Goal: Information Seeking & Learning: Learn about a topic

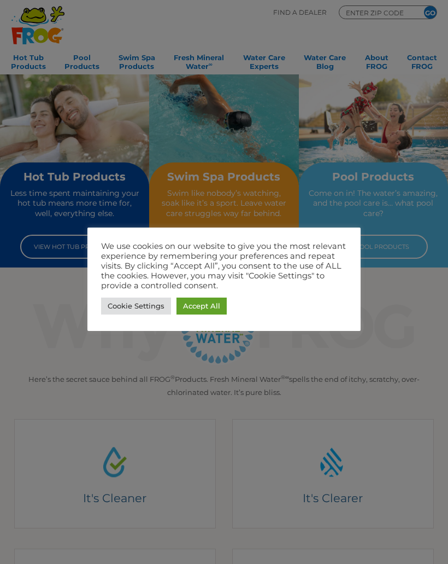
click at [196, 305] on link "Accept All" at bounding box center [202, 305] width 50 height 17
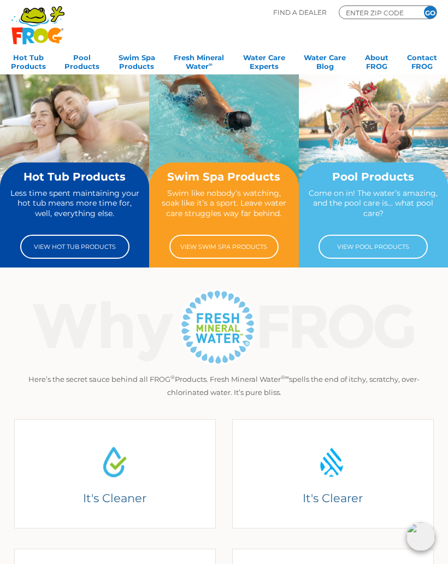
click at [53, 248] on link "View Hot Tub Products" at bounding box center [74, 247] width 109 height 24
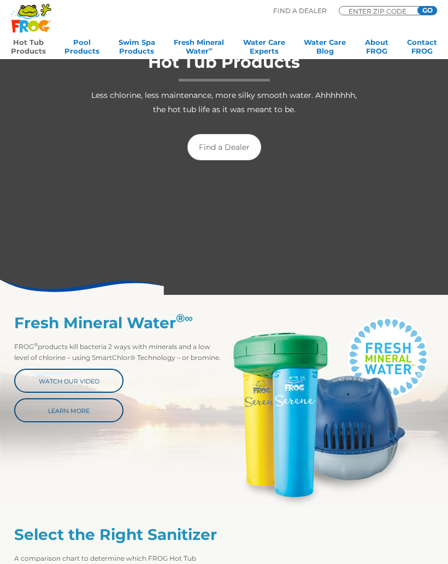
scroll to position [145, 0]
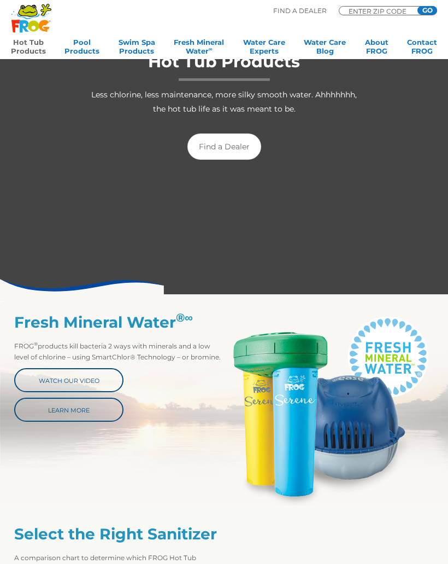
click at [78, 379] on link "Watch Our Video" at bounding box center [68, 380] width 109 height 24
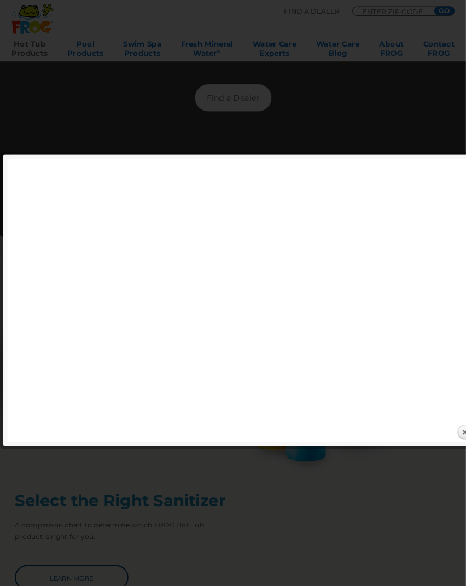
scroll to position [201, 0]
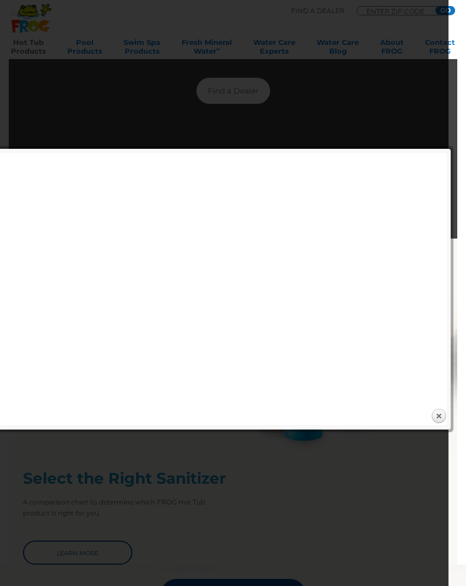
click at [307, 413] on div "Expand next previous Play Previous 1/1 Next Close" at bounding box center [222, 289] width 448 height 272
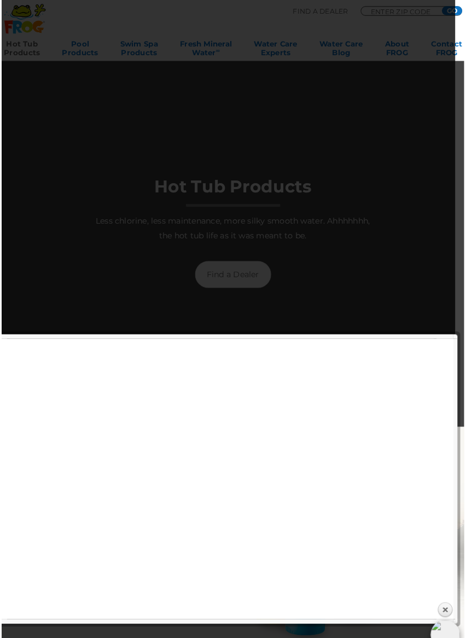
scroll to position [13, 0]
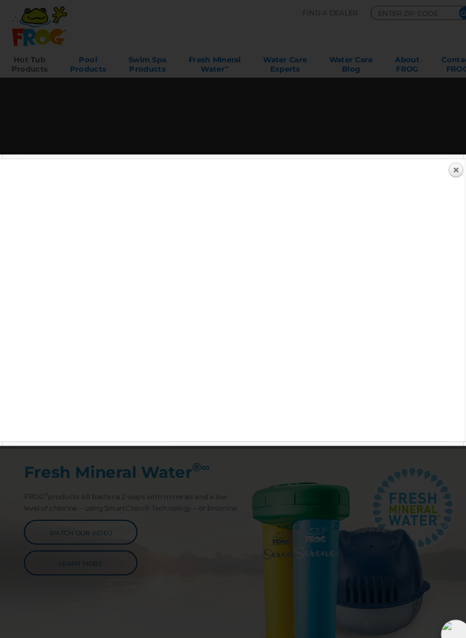
click at [435, 563] on html ".st130{clip-path:url(#SVGID_2_);fill-rule:evenodd;clip-rule:evenodd;fill:#C3CC0…" at bounding box center [233, 306] width 466 height 638
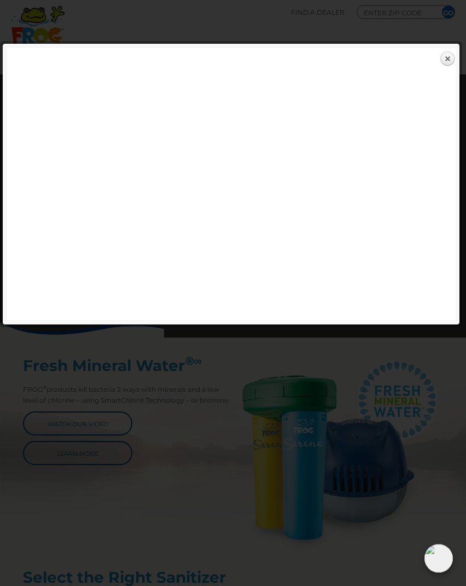
scroll to position [0, 0]
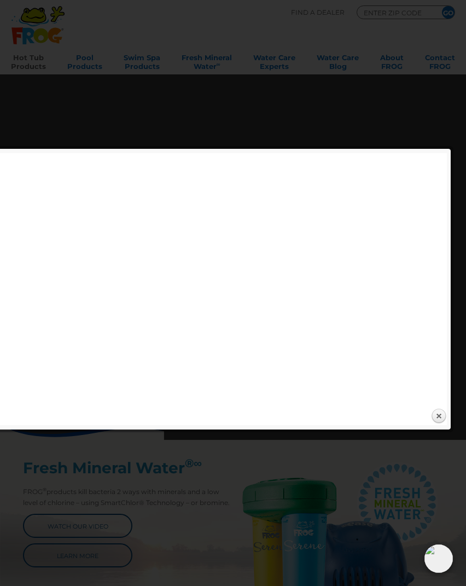
click at [435, 413] on link "Close" at bounding box center [438, 416] width 16 height 16
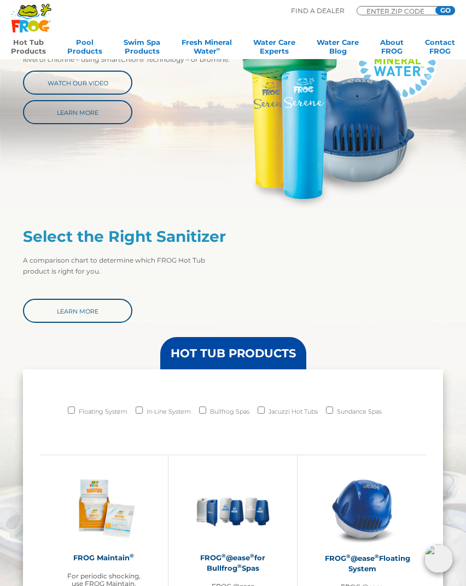
scroll to position [458, 0]
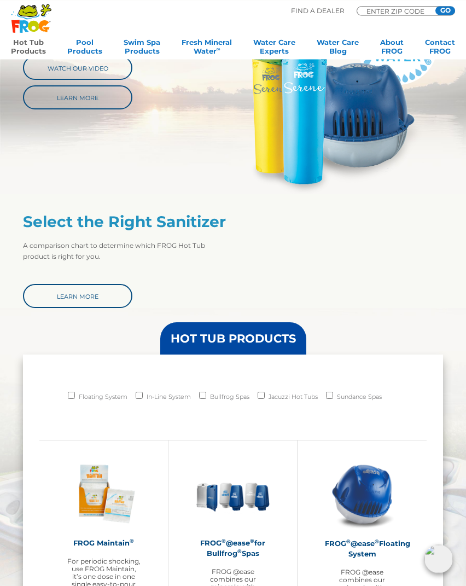
click at [86, 297] on link "Learn More" at bounding box center [77, 296] width 109 height 24
